Goal: Task Accomplishment & Management: Manage account settings

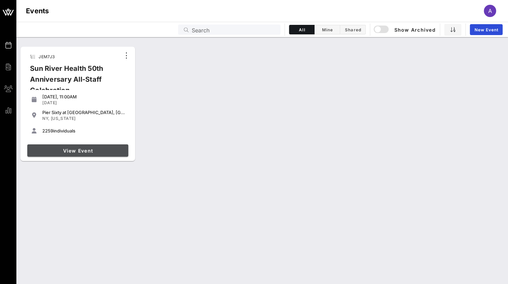
click at [67, 151] on span "View Event" at bounding box center [77, 151] width 95 height 6
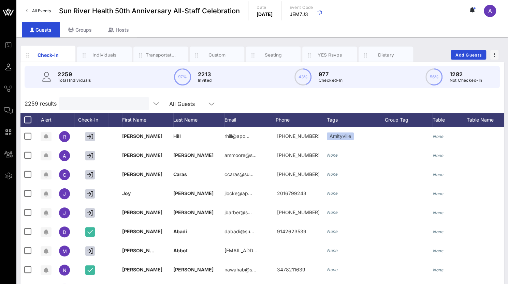
click at [86, 99] on input "text" at bounding box center [103, 103] width 80 height 9
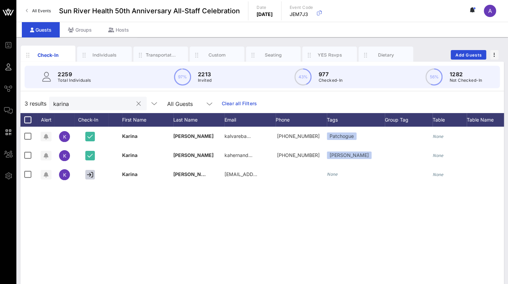
click at [76, 105] on input "karina" at bounding box center [93, 103] width 80 height 9
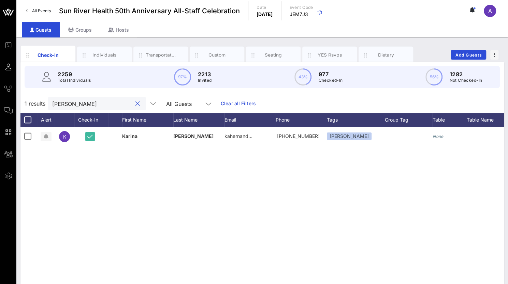
type input "[PERSON_NAME]"
click at [115, 214] on div "K [PERSON_NAME] kahernand… [PHONE_NUMBER] [PERSON_NAME] None None None None" at bounding box center [261, 229] width 483 height 205
